Goal: Task Accomplishment & Management: Manage account settings

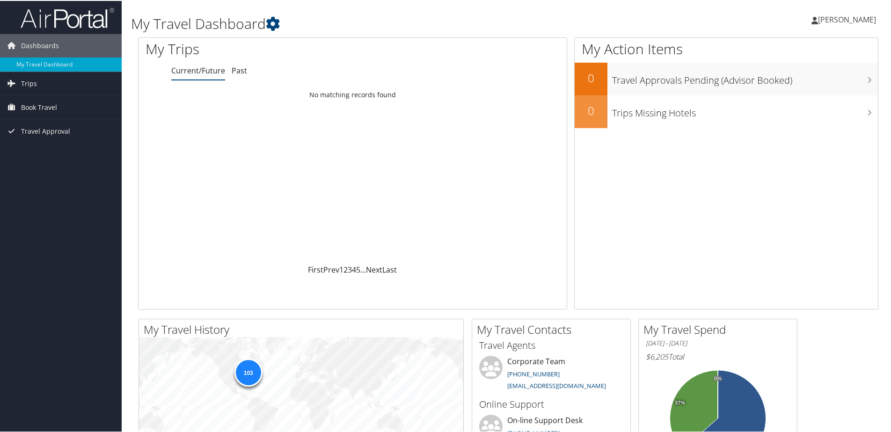
click at [854, 17] on span "[PERSON_NAME]" at bounding box center [847, 19] width 58 height 10
click at [807, 82] on link "View Travel Profile" at bounding box center [822, 83] width 104 height 16
click at [832, 17] on span "[PERSON_NAME]" at bounding box center [847, 19] width 58 height 10
click at [794, 83] on link "View Travel Profile" at bounding box center [822, 83] width 104 height 16
